Goal: Task Accomplishment & Management: Use online tool/utility

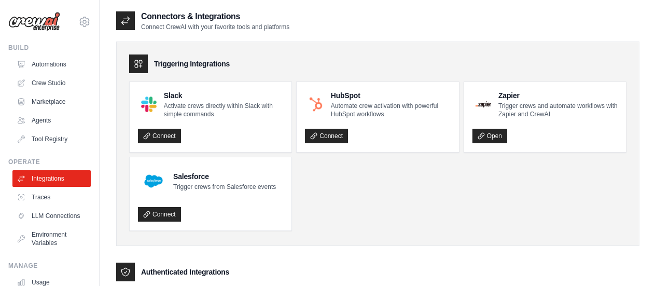
scroll to position [322, 0]
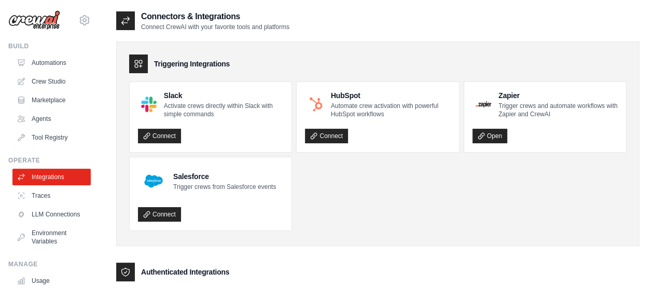
scroll to position [0, 0]
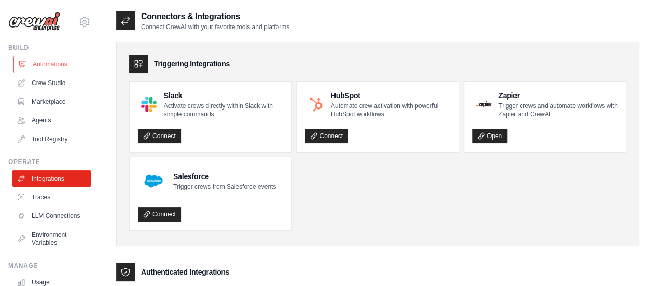
click at [66, 67] on link "Automations" at bounding box center [52, 64] width 78 height 17
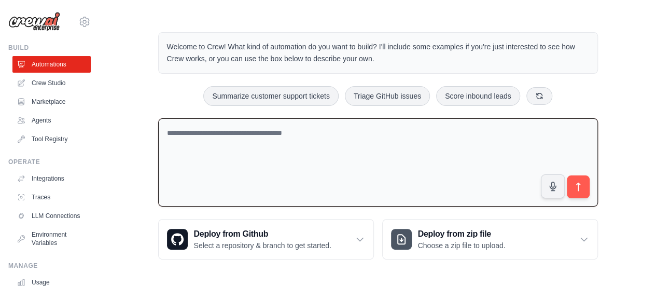
scroll to position [37, 0]
click at [310, 153] on textarea at bounding box center [378, 163] width 440 height 89
click at [314, 156] on textarea at bounding box center [378, 163] width 440 height 89
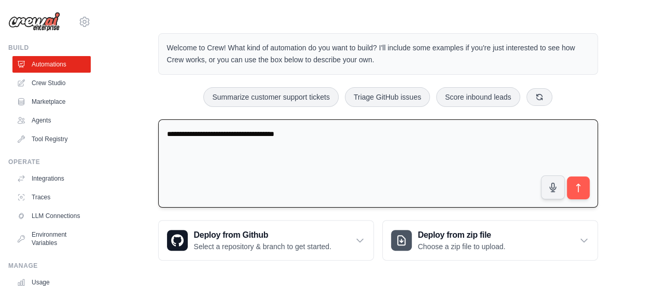
type textarea "**********"
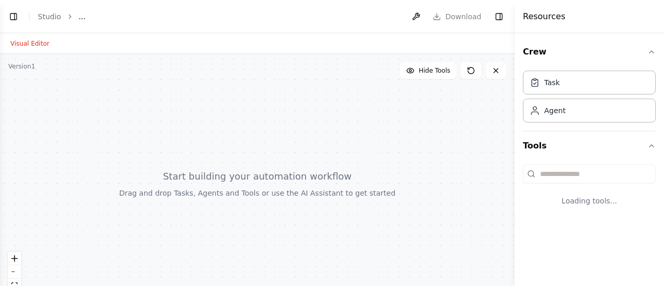
select select "****"
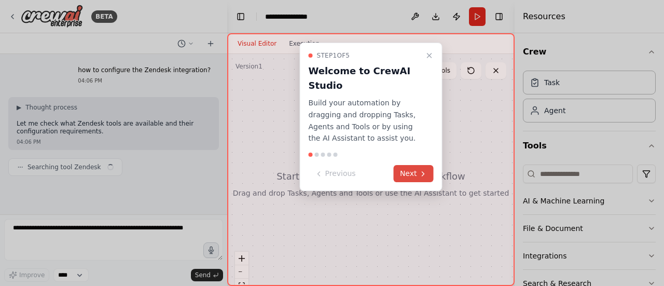
click at [416, 175] on button "Next" at bounding box center [414, 173] width 40 height 17
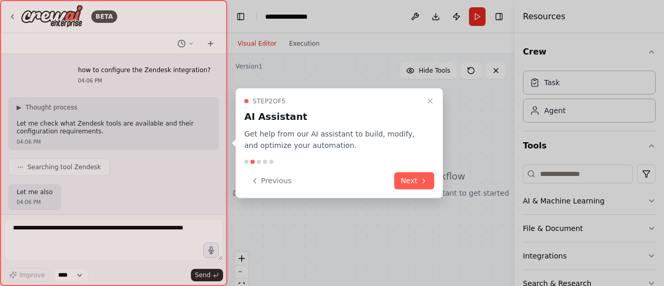
scroll to position [55, 0]
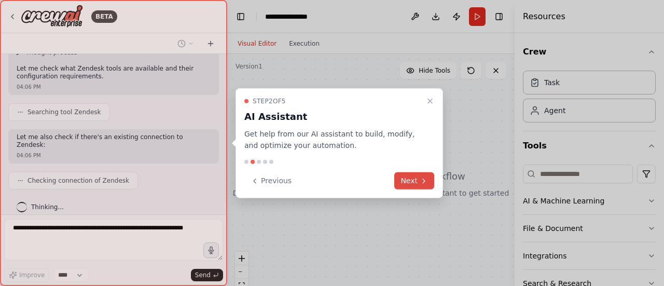
click at [415, 182] on button "Next" at bounding box center [414, 180] width 40 height 17
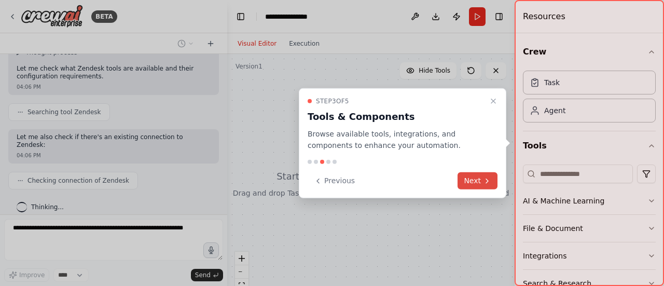
click at [485, 183] on icon at bounding box center [487, 180] width 8 height 8
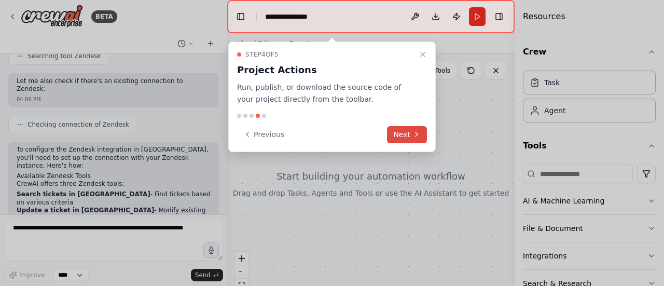
click at [415, 139] on button "Next" at bounding box center [407, 134] width 40 height 17
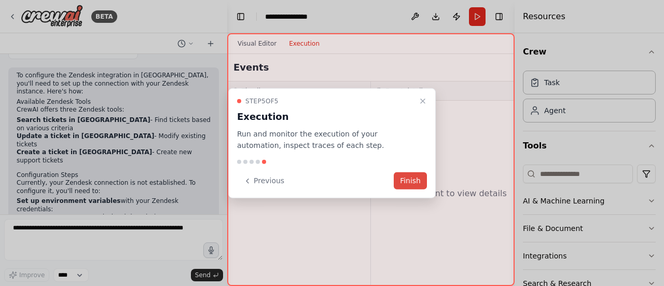
click at [416, 182] on button "Finish" at bounding box center [410, 180] width 33 height 17
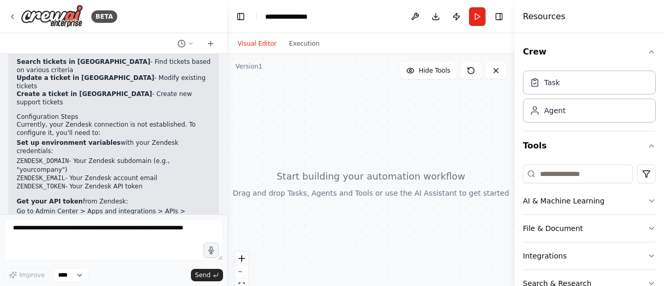
scroll to position [259, 0]
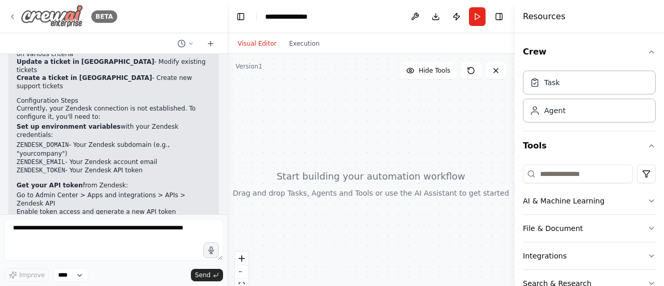
click at [16, 18] on icon at bounding box center [12, 16] width 8 height 8
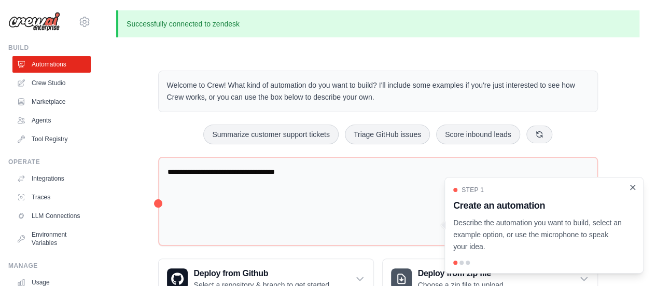
click at [629, 186] on icon "Close walkthrough" at bounding box center [632, 187] width 9 height 9
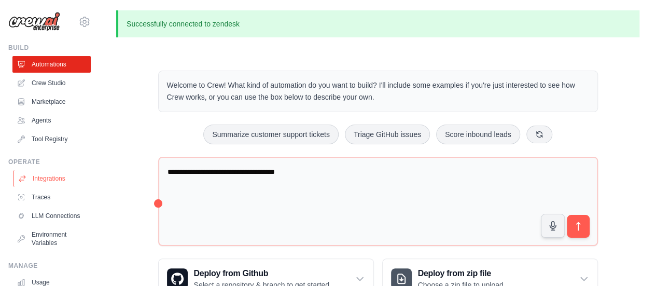
click at [59, 181] on link "Integrations" at bounding box center [52, 178] width 78 height 17
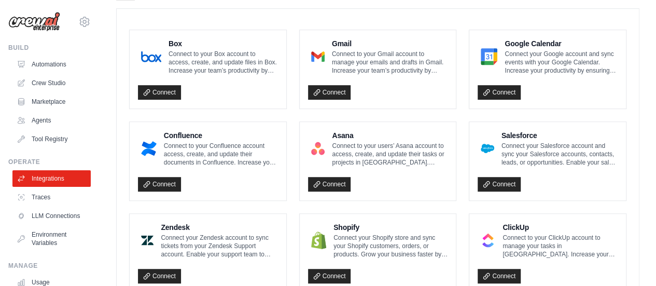
scroll to position [311, 0]
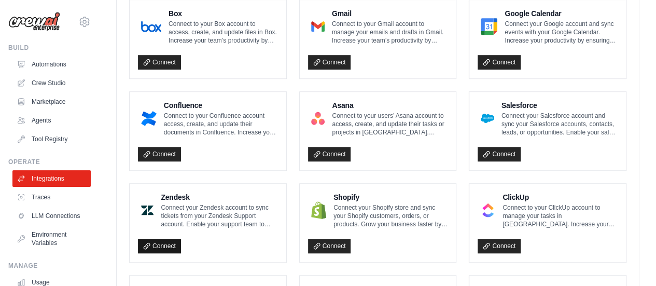
click at [167, 248] on link "Connect" at bounding box center [159, 246] width 43 height 15
click at [46, 62] on link "Automations" at bounding box center [52, 64] width 78 height 17
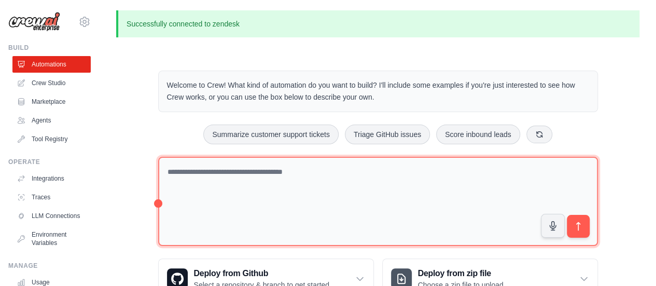
click at [330, 179] on textarea at bounding box center [378, 202] width 440 height 90
type textarea "*"
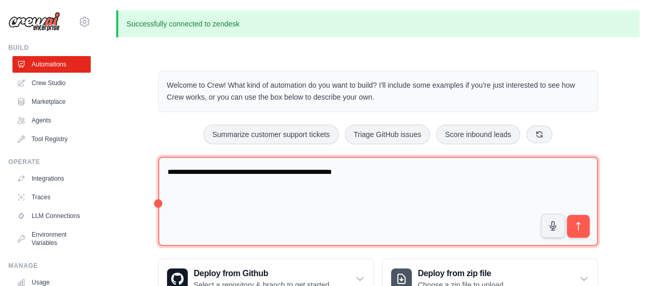
click at [410, 174] on textarea "**********" at bounding box center [378, 202] width 440 height 90
paste textarea "**********"
type textarea "**********"
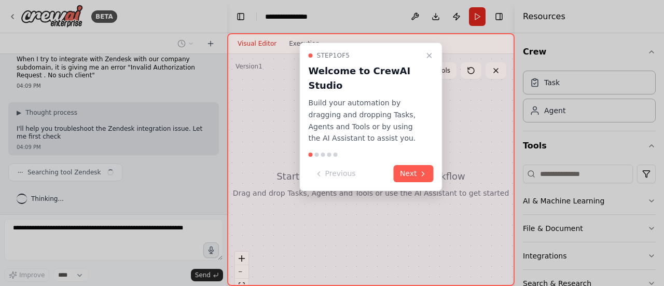
click at [410, 174] on button "Next" at bounding box center [414, 173] width 40 height 17
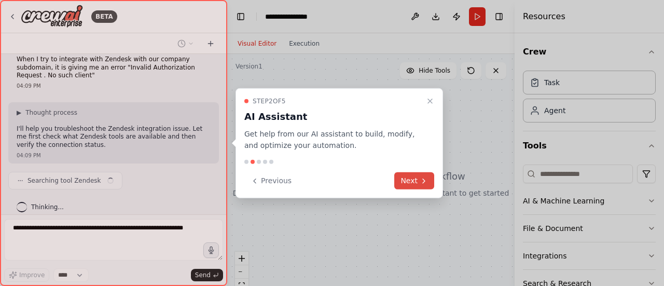
scroll to position [19, 0]
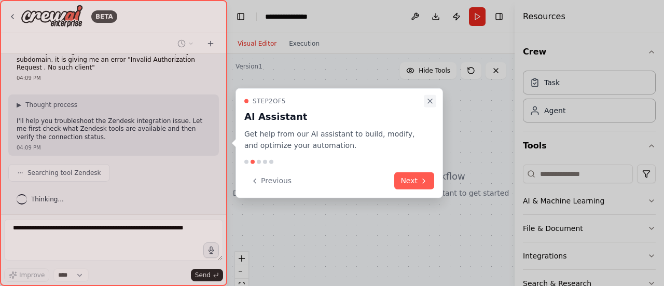
click at [430, 105] on button "Close walkthrough" at bounding box center [430, 100] width 12 height 12
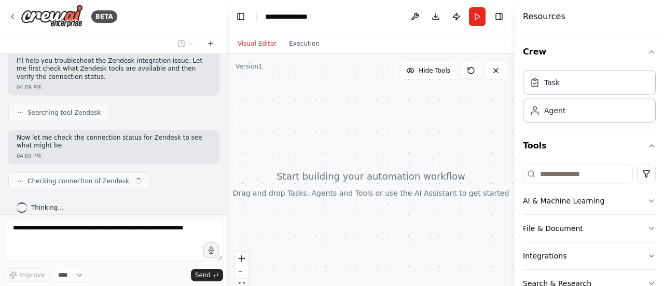
scroll to position [87, 0]
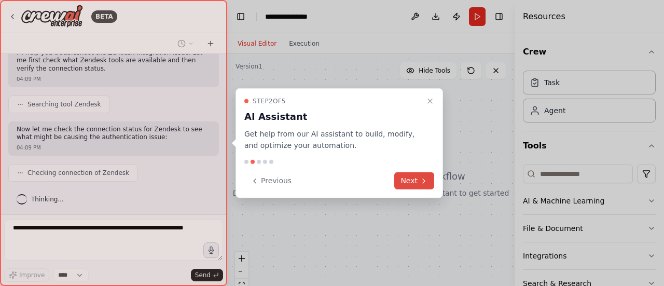
click at [408, 184] on button "Next" at bounding box center [414, 180] width 40 height 17
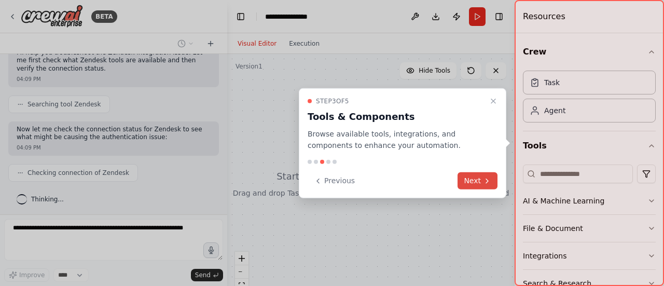
click at [483, 181] on icon at bounding box center [487, 180] width 8 height 8
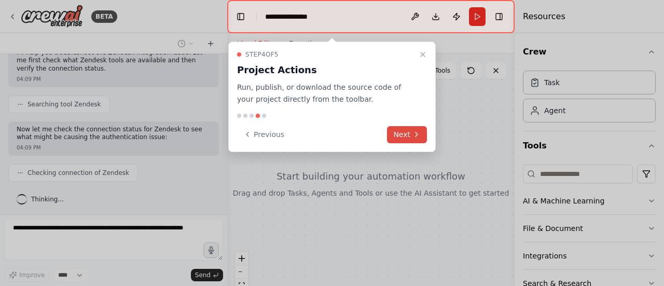
click at [403, 138] on button "Next" at bounding box center [407, 134] width 40 height 17
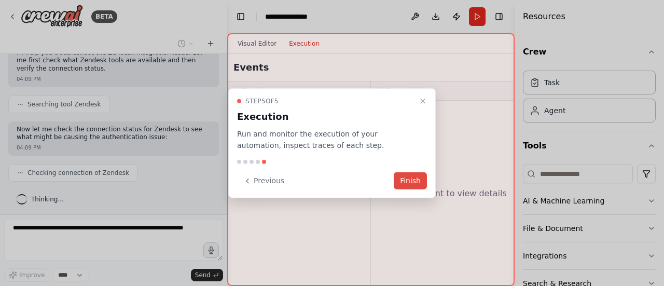
click at [410, 185] on button "Finish" at bounding box center [410, 180] width 33 height 17
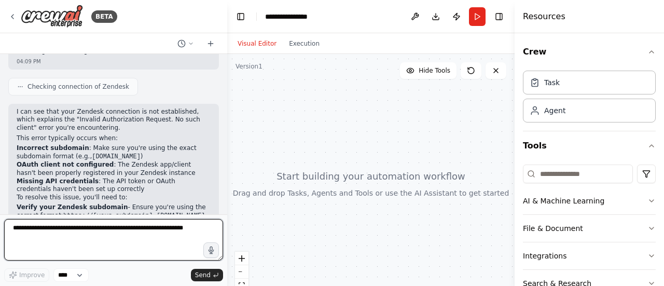
scroll to position [203, 0]
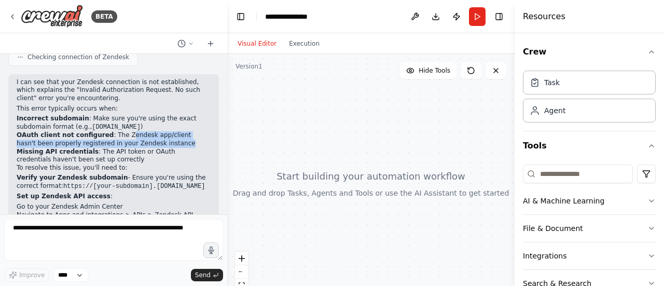
drag, startPoint x: 116, startPoint y: 135, endPoint x: 169, endPoint y: 141, distance: 53.8
click at [169, 141] on li "OAuth client not configured : The Zendesk app/client hasn't been properly regis…" at bounding box center [114, 139] width 194 height 16
click at [50, 145] on li "OAuth client not configured : The Zendesk app/client hasn't been properly regis…" at bounding box center [114, 139] width 194 height 16
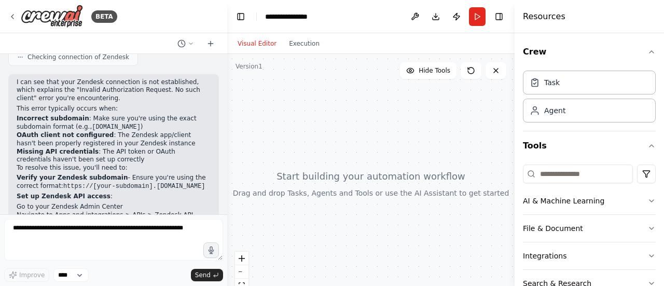
scroll to position [255, 0]
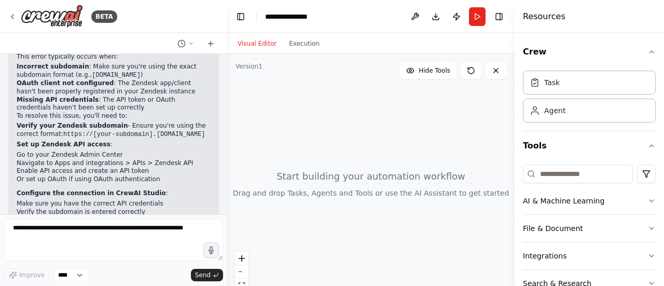
click at [51, 106] on li "Missing API credentials : The API token or OAuth credentials haven't been set u…" at bounding box center [114, 104] width 194 height 16
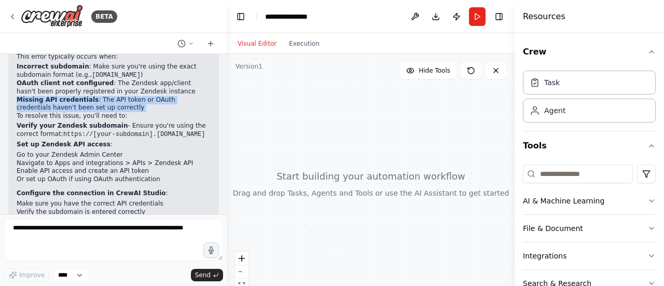
click at [51, 106] on li "Missing API credentials : The API token or OAuth credentials haven't been set u…" at bounding box center [114, 104] width 194 height 16
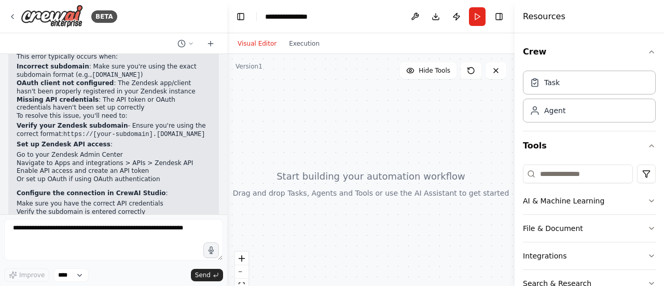
click at [56, 117] on p "To resolve this issue, you'll need to:" at bounding box center [114, 116] width 194 height 8
click at [157, 114] on p "To resolve this issue, you'll need to:" at bounding box center [114, 116] width 194 height 8
drag, startPoint x: 142, startPoint y: 126, endPoint x: 202, endPoint y: 127, distance: 60.2
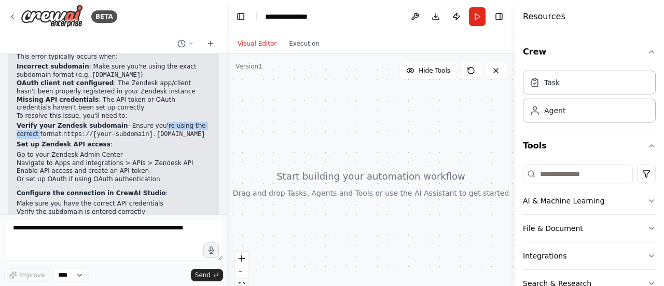
click at [202, 127] on div "I can see that your Zendesk connection is not established, which explains the "…" at bounding box center [113, 149] width 211 height 254
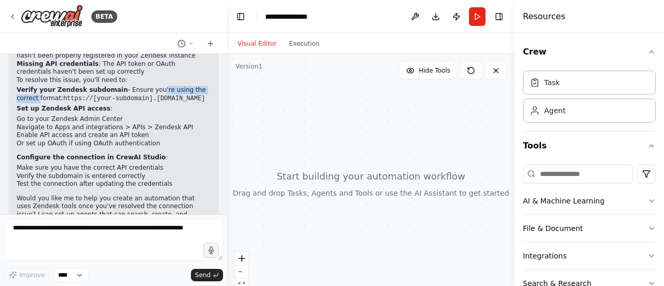
scroll to position [307, 0]
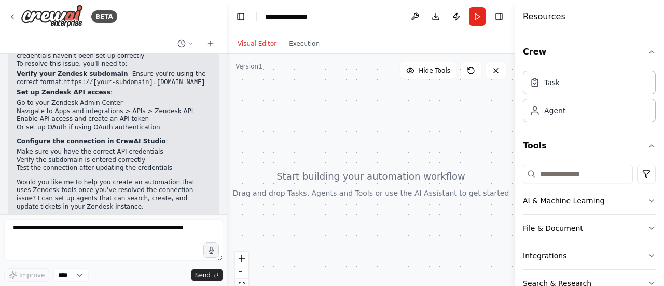
click at [95, 108] on li "Navigate to Apps and integrations > APIs > Zendesk API" at bounding box center [114, 111] width 194 height 8
click at [78, 103] on li "Go to your Zendesk Admin Center" at bounding box center [114, 103] width 194 height 8
drag, startPoint x: 119, startPoint y: 109, endPoint x: 176, endPoint y: 112, distance: 57.1
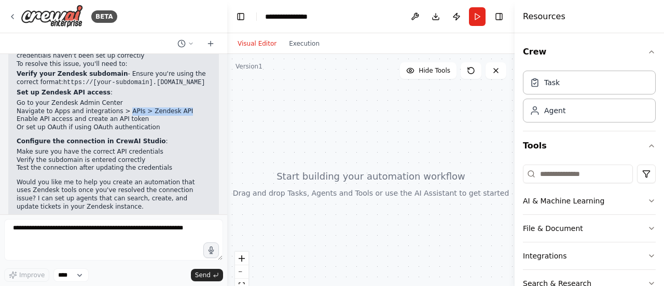
click at [176, 112] on li "Navigate to Apps and integrations > APIs > Zendesk API" at bounding box center [114, 111] width 194 height 8
drag, startPoint x: 45, startPoint y: 118, endPoint x: 131, endPoint y: 118, distance: 86.1
click at [131, 118] on li "Enable API access and create an API token" at bounding box center [114, 119] width 194 height 8
click at [147, 119] on li "Enable API access and create an API token" at bounding box center [114, 119] width 194 height 8
drag, startPoint x: 22, startPoint y: 124, endPoint x: 151, endPoint y: 126, distance: 129.2
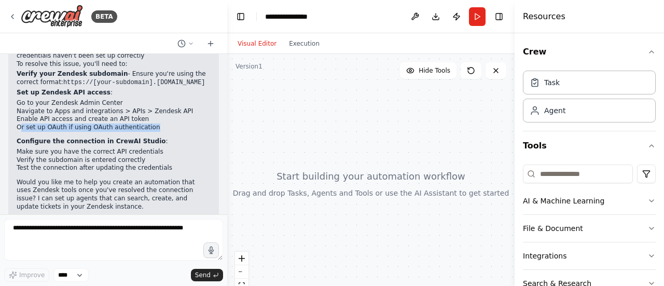
click at [151, 126] on li "Or set up OAuth if using OAuth authentication" at bounding box center [114, 127] width 194 height 8
click at [163, 130] on li "Or set up OAuth if using OAuth authentication" at bounding box center [114, 127] width 194 height 8
click at [141, 127] on li "Or set up OAuth if using OAuth authentication" at bounding box center [114, 127] width 194 height 8
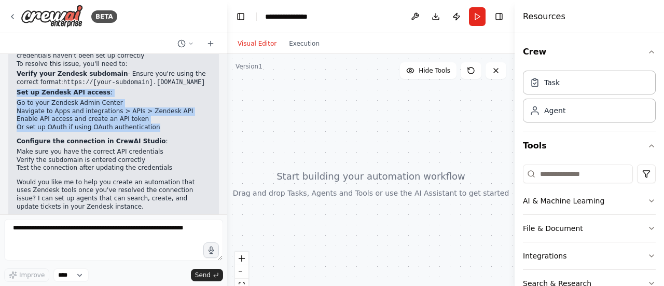
drag, startPoint x: 147, startPoint y: 126, endPoint x: 13, endPoint y: 92, distance: 137.6
click at [13, 92] on div "I can see that your Zendesk connection is not established, which explains the "…" at bounding box center [113, 97] width 211 height 254
